Goal: Task Accomplishment & Management: Manage account settings

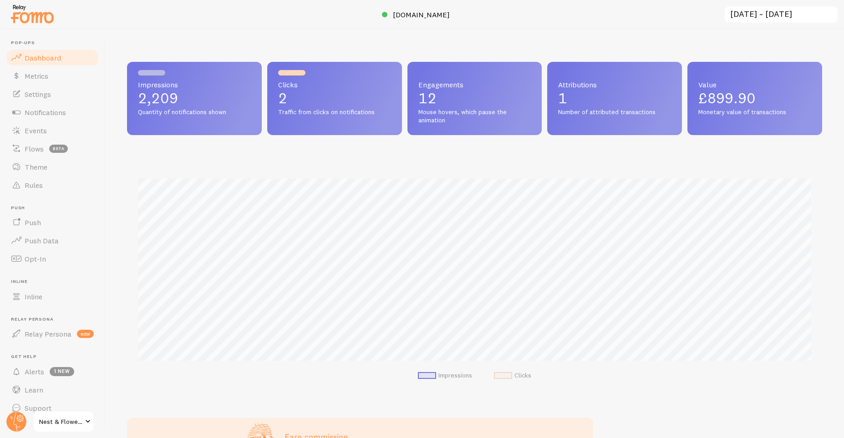
scroll to position [239, 695]
click at [462, 16] on span at bounding box center [456, 14] width 11 height 11
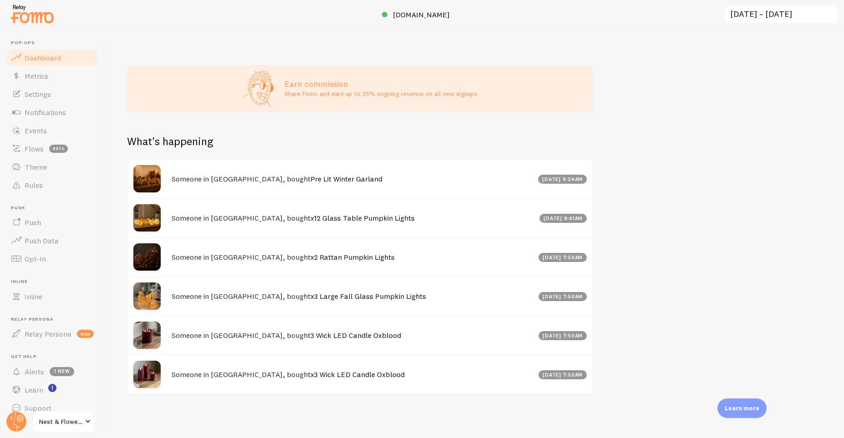
scroll to position [0, 0]
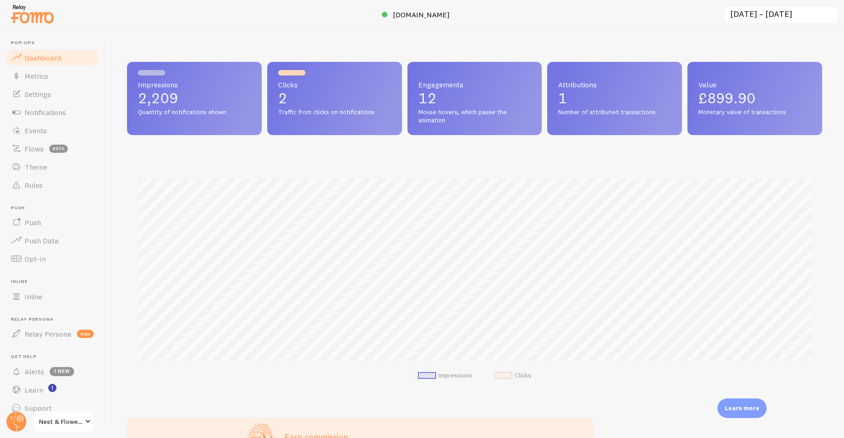
click at [286, 99] on p "2" at bounding box center [334, 98] width 113 height 15
click at [493, 96] on p "12" at bounding box center [474, 98] width 113 height 15
click at [603, 91] on p "1" at bounding box center [614, 98] width 113 height 15
click at [741, 82] on span "Value" at bounding box center [754, 84] width 113 height 7
click at [739, 114] on span "Monetary value of transactions" at bounding box center [754, 112] width 113 height 8
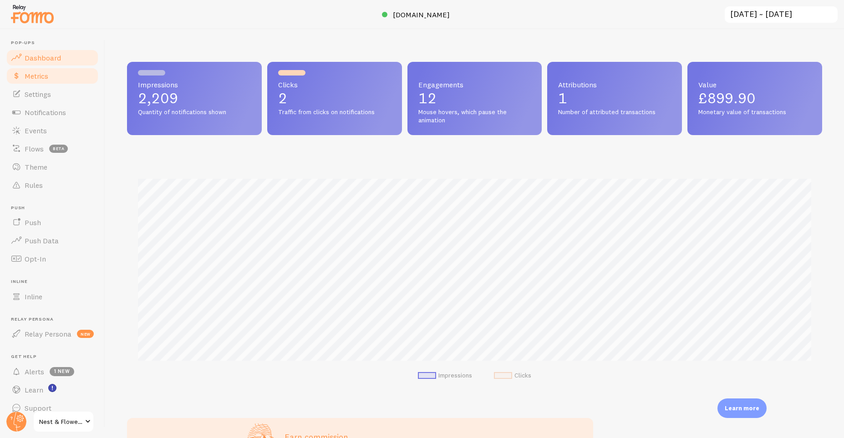
click at [60, 83] on link "Metrics" at bounding box center [52, 76] width 94 height 18
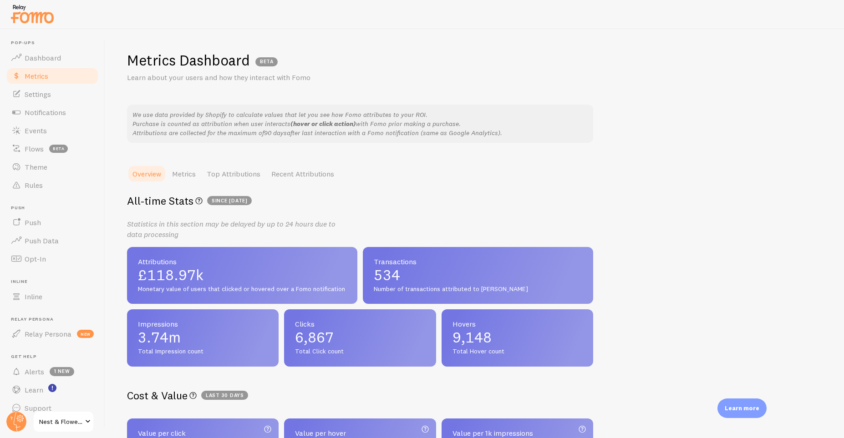
scroll to position [103, 0]
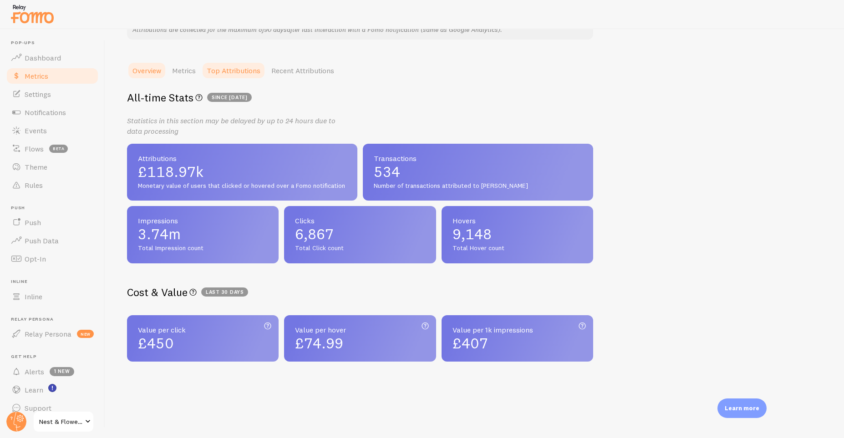
click at [224, 65] on link "Top Attributions" at bounding box center [233, 70] width 65 height 18
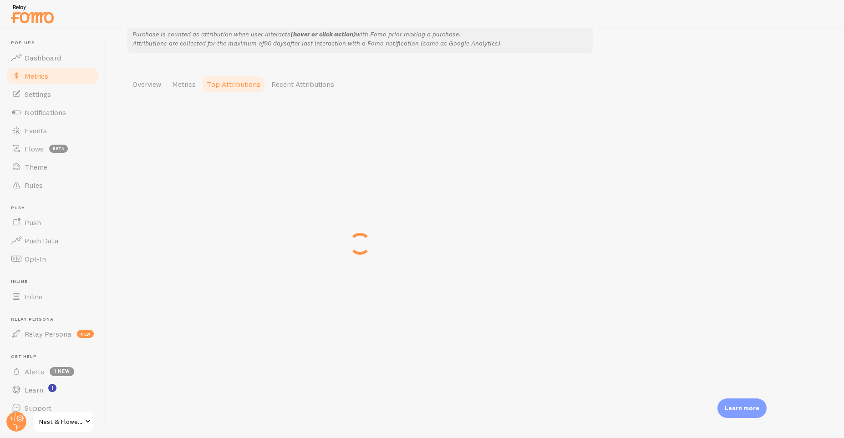
scroll to position [0, 0]
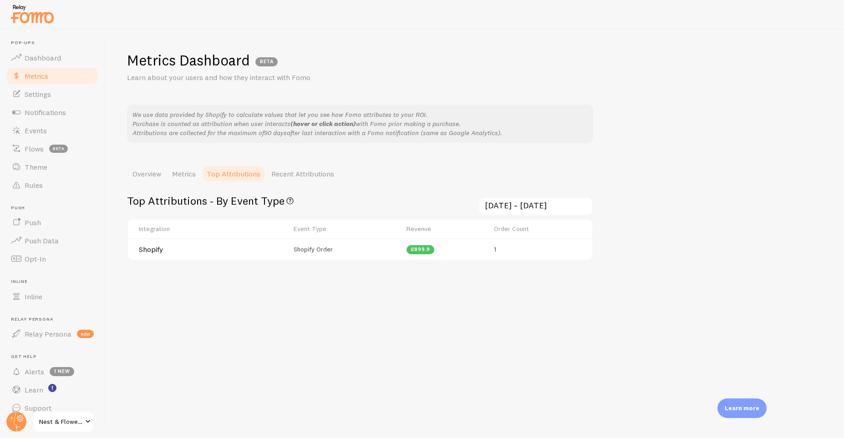
click at [303, 256] on td "Shopify Order" at bounding box center [344, 249] width 113 height 21
click at [308, 249] on span "Shopify Order" at bounding box center [313, 249] width 39 height 8
click at [165, 250] on h4 "Shopify" at bounding box center [184, 250] width 91 height 10
click at [442, 250] on td "£899.9" at bounding box center [444, 249] width 87 height 21
click at [507, 248] on td "1" at bounding box center [540, 249] width 104 height 21
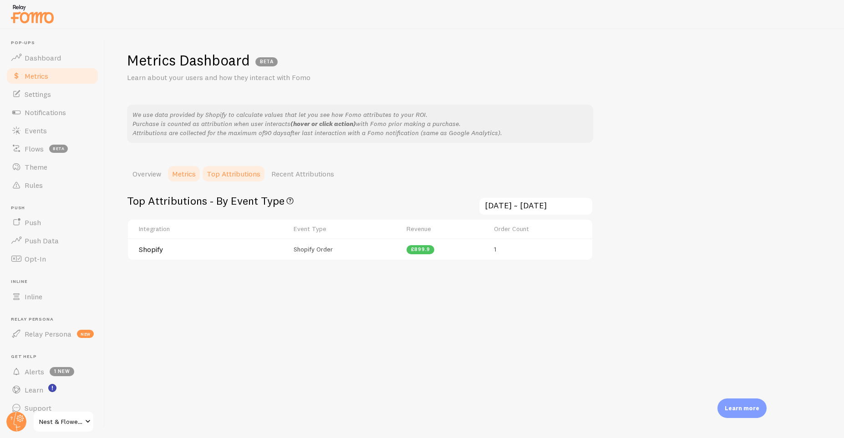
click at [194, 175] on link "Metrics" at bounding box center [184, 174] width 35 height 18
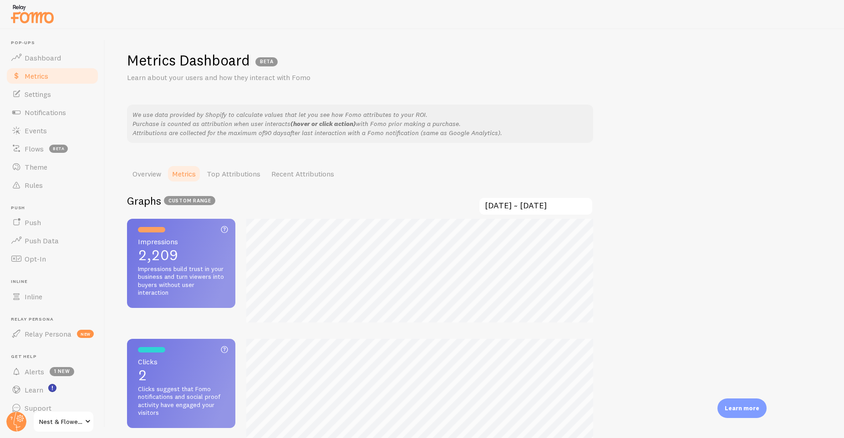
scroll to position [210, 0]
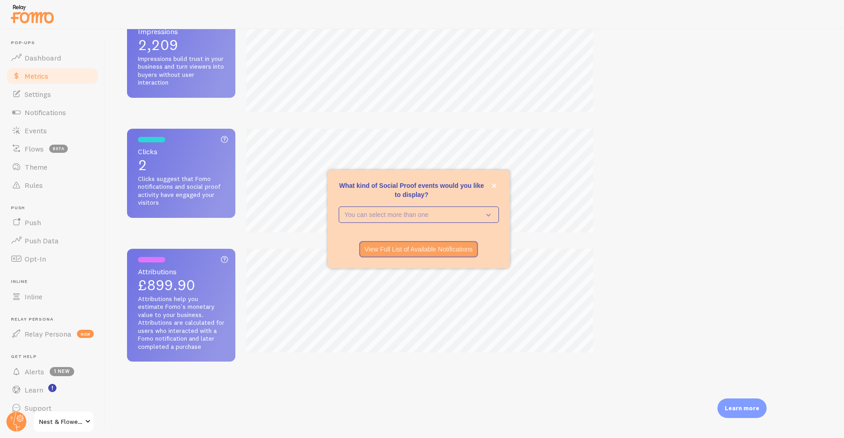
click at [498, 182] on p "What kind of Social Proof events would you like to display?" at bounding box center [419, 190] width 160 height 18
click at [494, 187] on icon "close," at bounding box center [494, 185] width 5 height 5
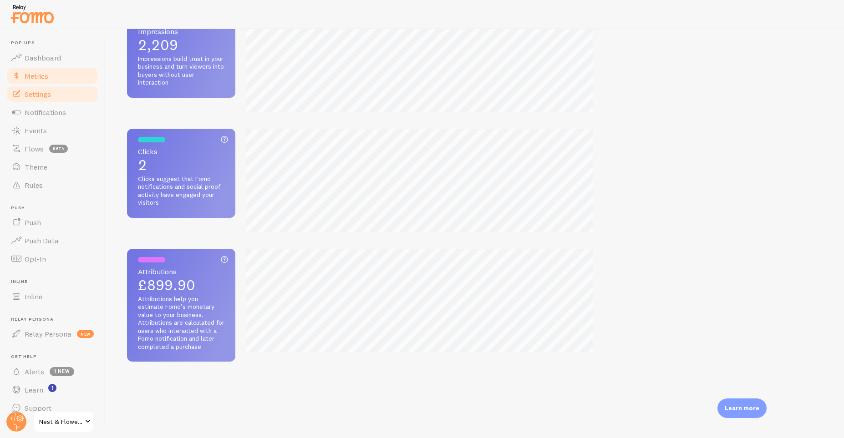
click at [53, 96] on link "Settings" at bounding box center [52, 94] width 94 height 18
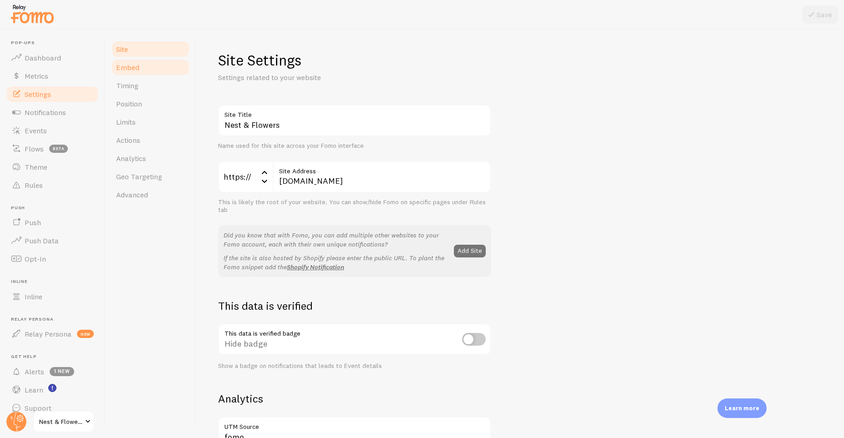
click at [142, 75] on link "Embed" at bounding box center [151, 67] width 80 height 18
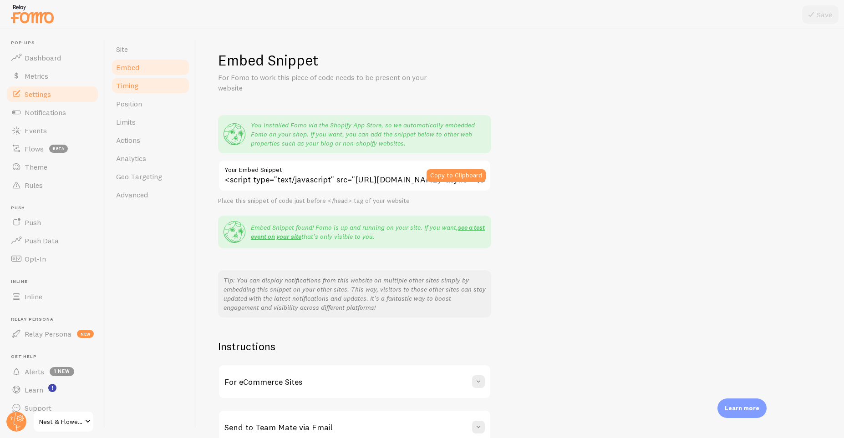
click at [141, 87] on link "Timing" at bounding box center [151, 85] width 80 height 18
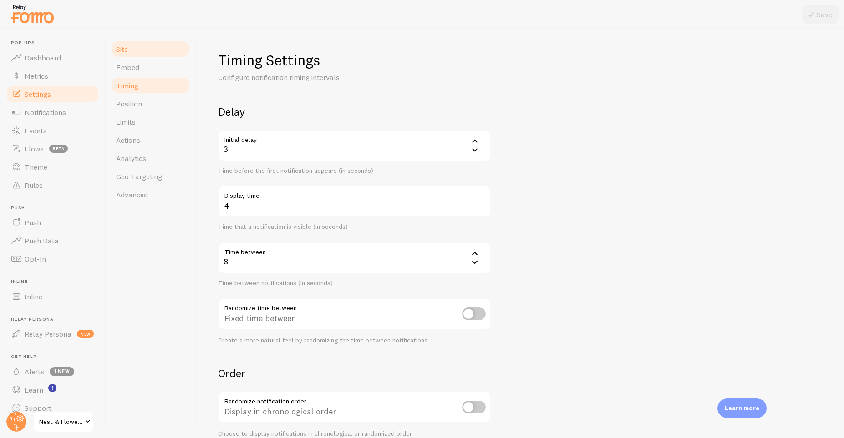
click at [140, 50] on link "Site" at bounding box center [151, 49] width 80 height 18
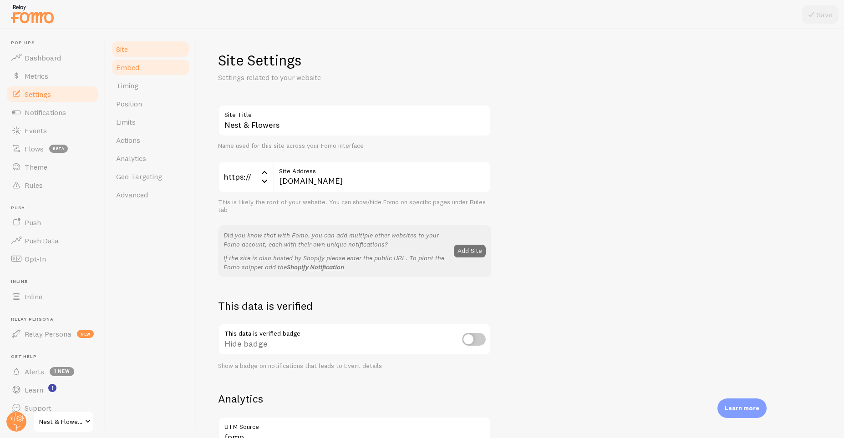
click at [134, 62] on link "Embed" at bounding box center [151, 67] width 80 height 18
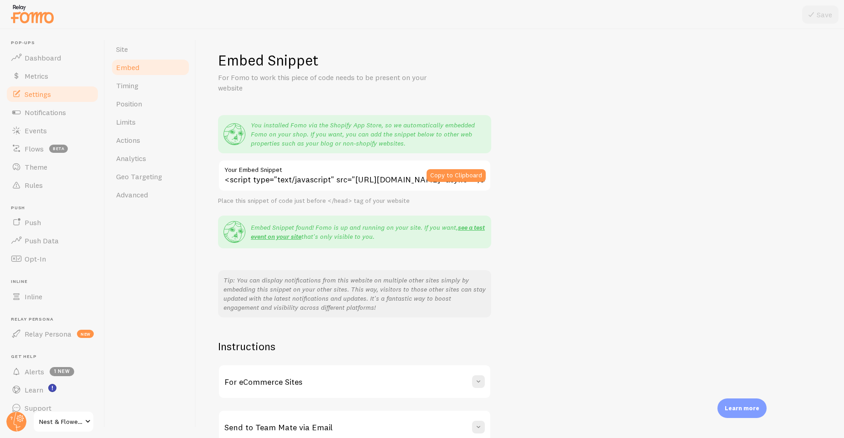
click at [755, 211] on div "Embed Snippet For Fomo to work this piece of code needs to be present on your w…" at bounding box center [520, 248] width 604 height 394
click at [38, 128] on span "Events" at bounding box center [36, 130] width 22 height 9
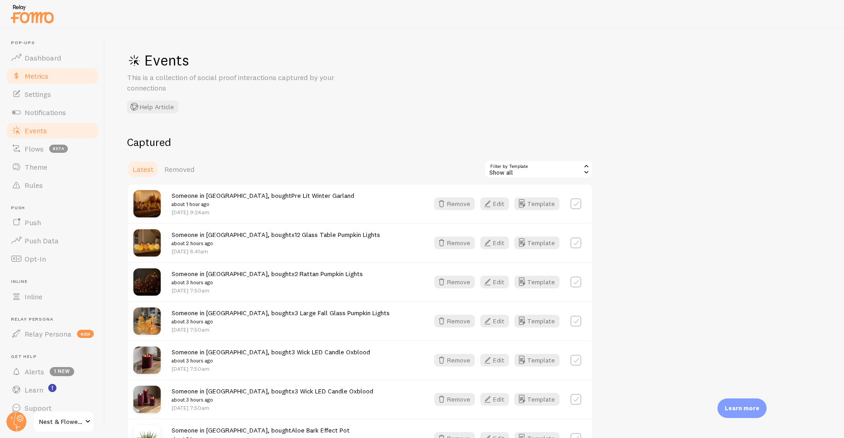
click at [43, 77] on span "Metrics" at bounding box center [37, 75] width 24 height 9
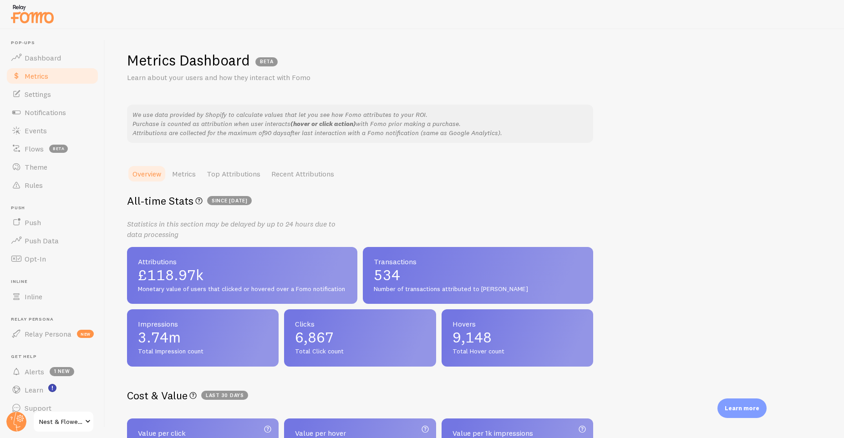
click at [252, 200] on span "since 2020-12-19" at bounding box center [229, 200] width 45 height 9
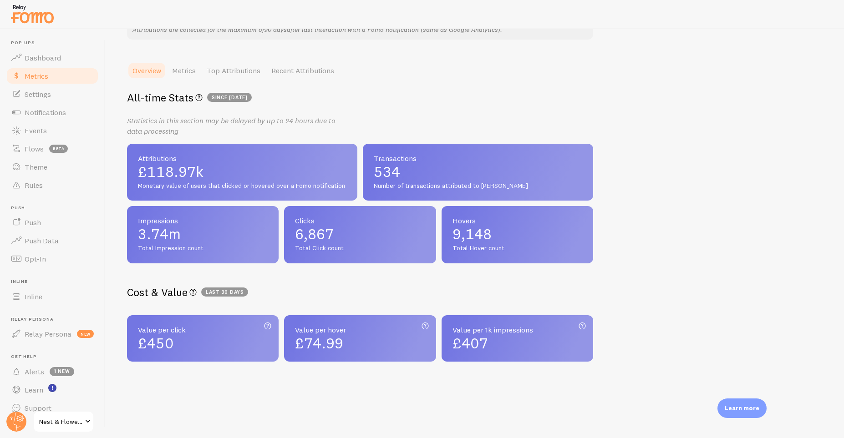
click at [390, 341] on div "£74.99" at bounding box center [360, 343] width 130 height 15
click at [193, 71] on link "Metrics" at bounding box center [184, 70] width 35 height 18
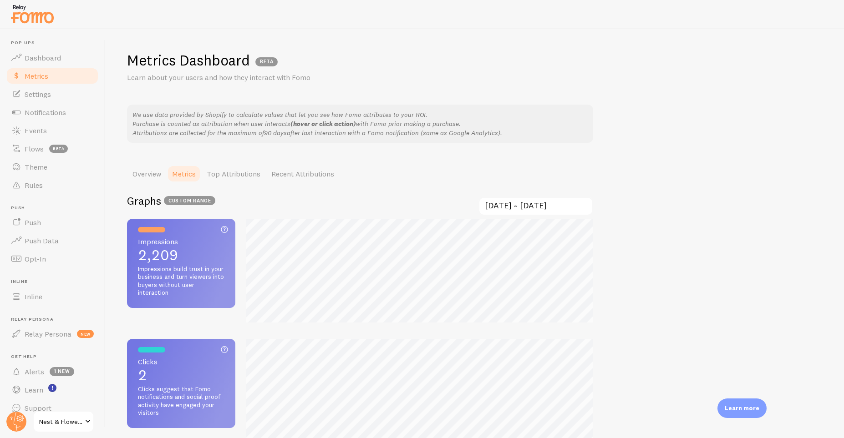
scroll to position [438, 844]
click at [227, 230] on icon at bounding box center [224, 230] width 11 height 14
click at [51, 120] on link "Notifications" at bounding box center [52, 112] width 94 height 18
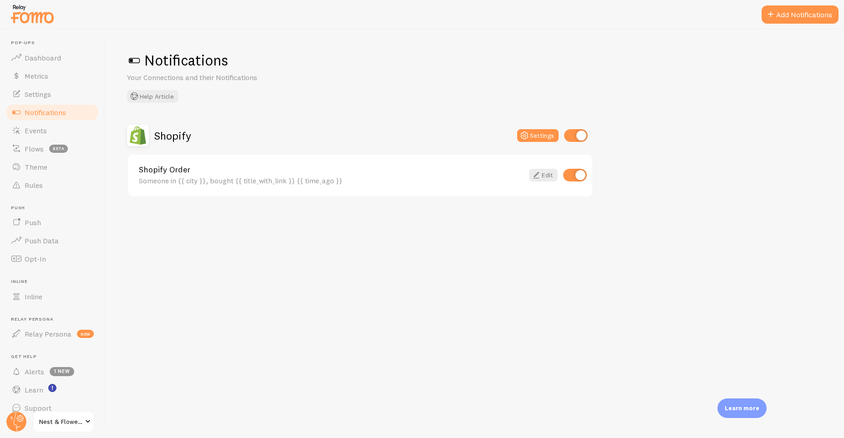
click at [194, 174] on link "Shopify Order" at bounding box center [331, 170] width 385 height 8
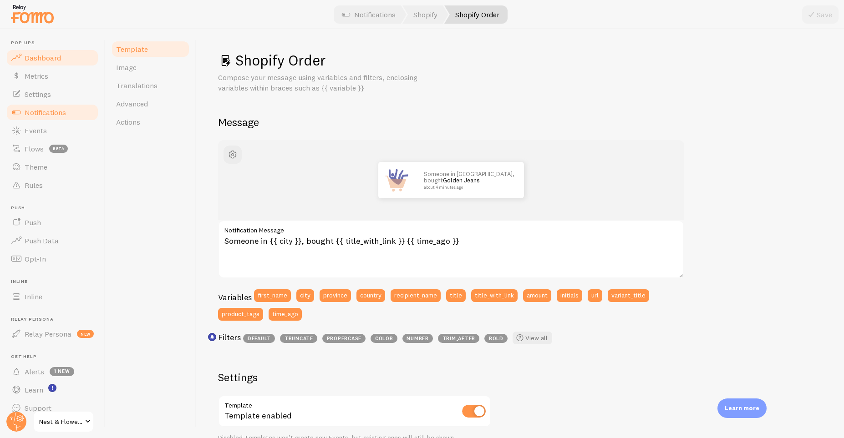
click at [77, 62] on link "Dashboard" at bounding box center [52, 58] width 94 height 18
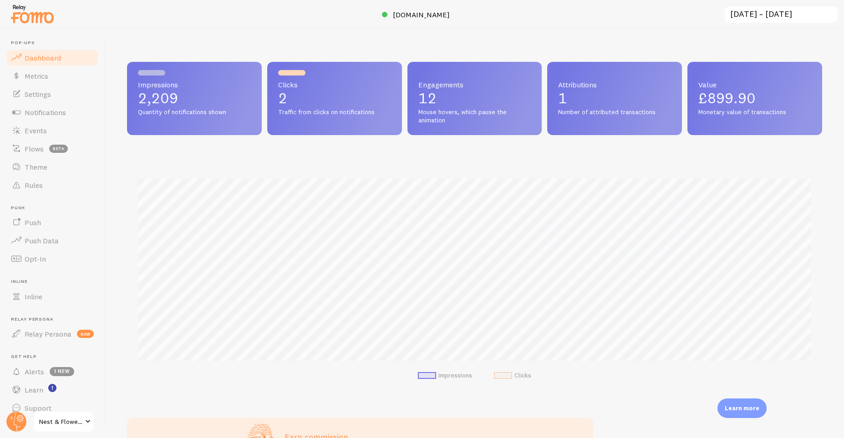
scroll to position [239, 695]
click at [59, 114] on span "Notifications" at bounding box center [45, 112] width 41 height 9
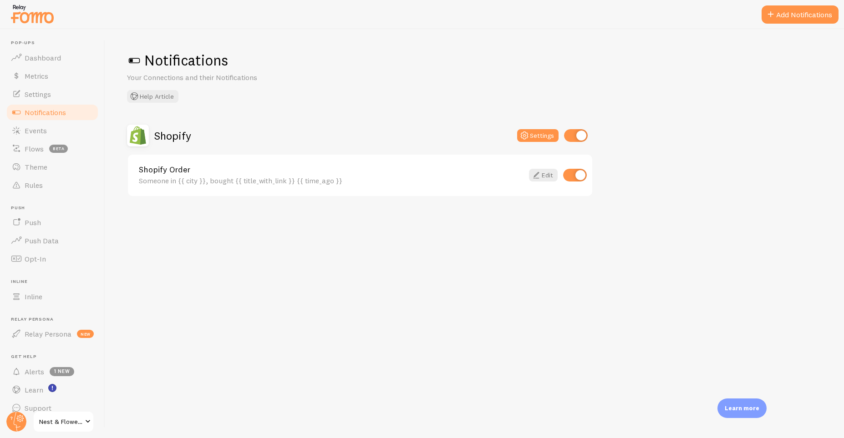
click at [230, 163] on div "Shopify Order Someone in {{ city }}, bought {{ title_with_link }} {{ time_ago }…" at bounding box center [360, 175] width 464 height 41
click at [547, 137] on button "Settings" at bounding box center [537, 135] width 41 height 13
